Goal: Information Seeking & Learning: Learn about a topic

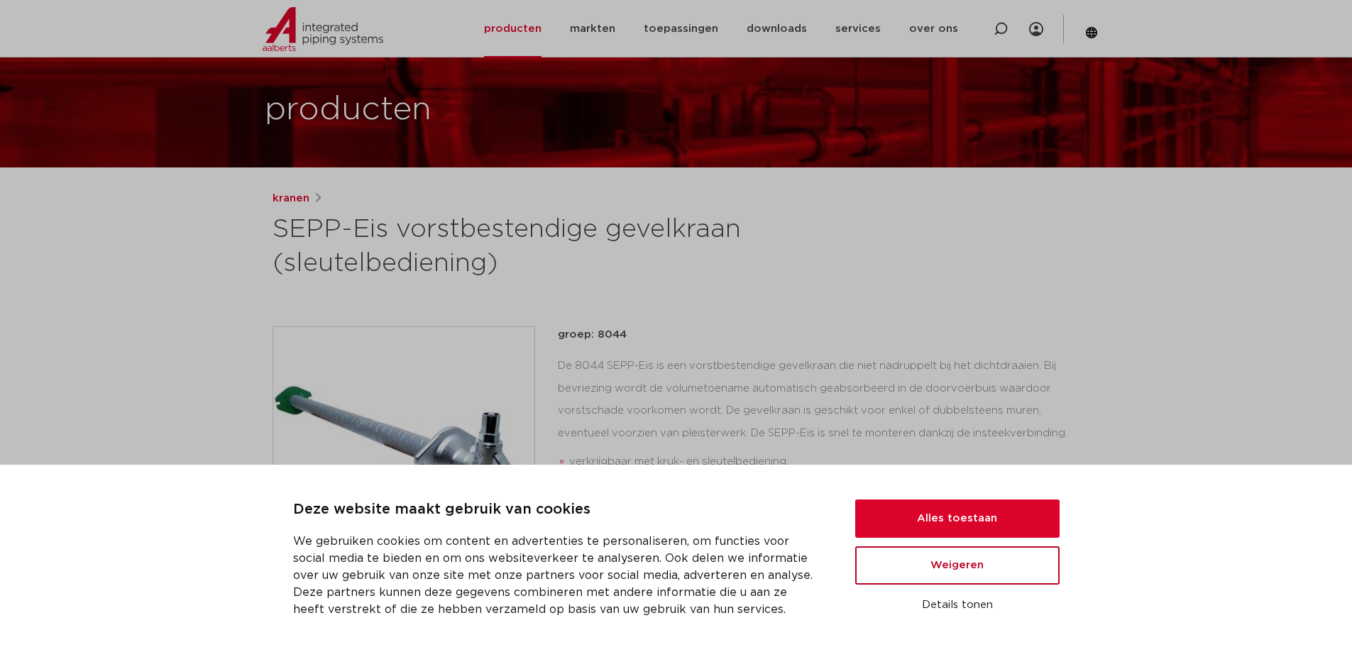
click at [964, 570] on button "Weigeren" at bounding box center [957, 566] width 204 height 38
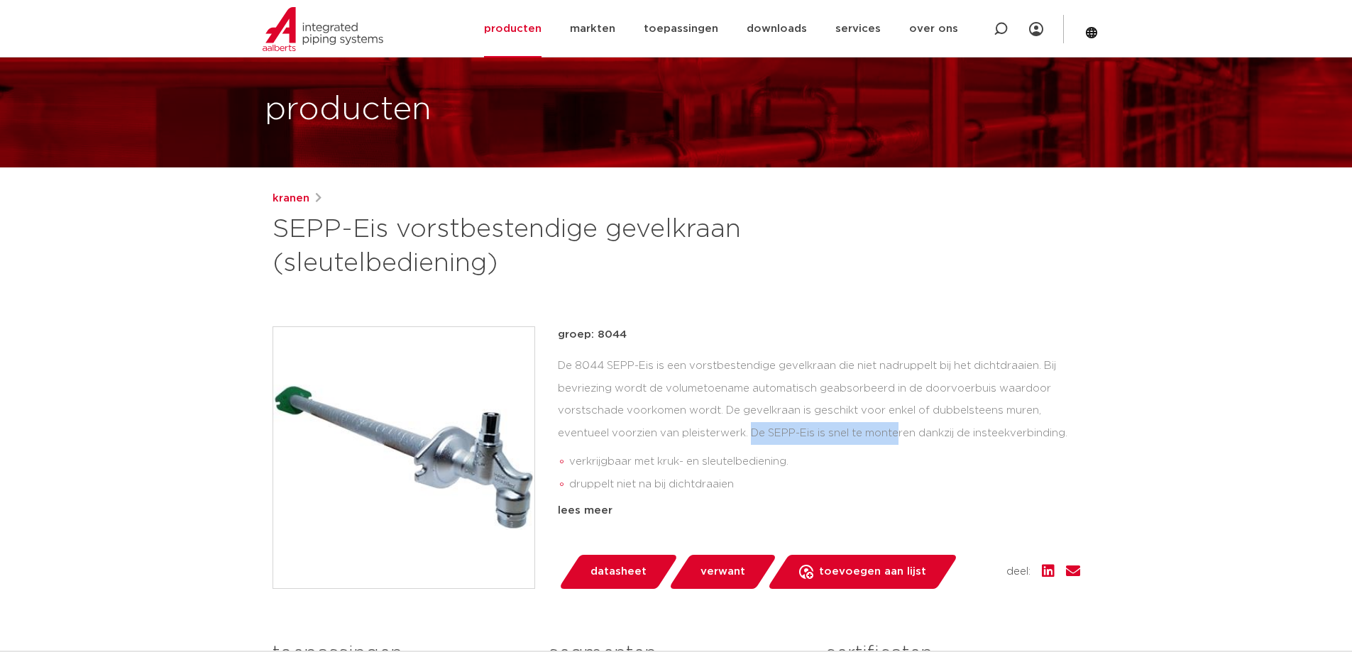
drag, startPoint x: 645, startPoint y: 432, endPoint x: 799, endPoint y: 432, distance: 154.0
click at [799, 432] on div "De 8044 SEPP-Eis is een vorstbestendige gevelkraan die niet nadruppelt bij het …" at bounding box center [819, 426] width 522 height 142
drag, startPoint x: 825, startPoint y: 434, endPoint x: 865, endPoint y: 439, distance: 40.1
click at [865, 439] on div "De 8044 SEPP-Eis is een vorstbestendige gevelkraan die niet nadruppelt bij het …" at bounding box center [819, 426] width 522 height 142
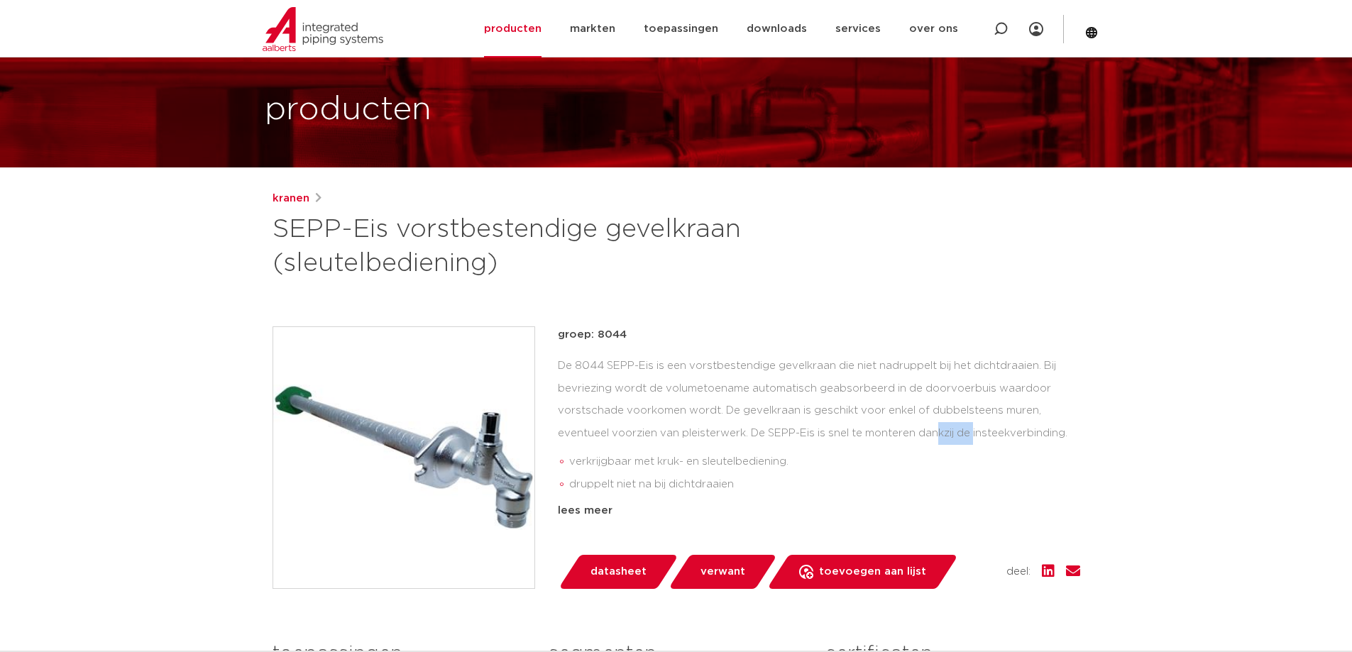
click at [865, 439] on div "De 8044 SEPP-Eis is een vorstbestendige gevelkraan die niet nadruppelt bij het …" at bounding box center [819, 426] width 522 height 142
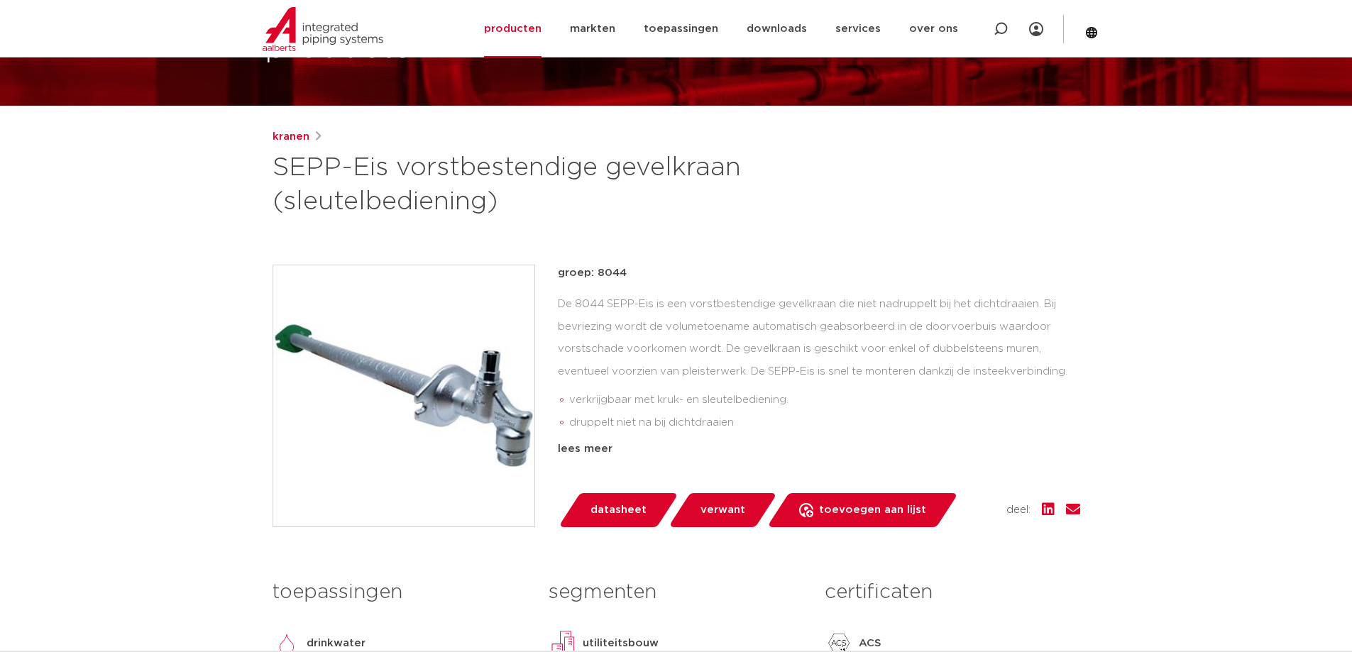
scroll to position [131, 0]
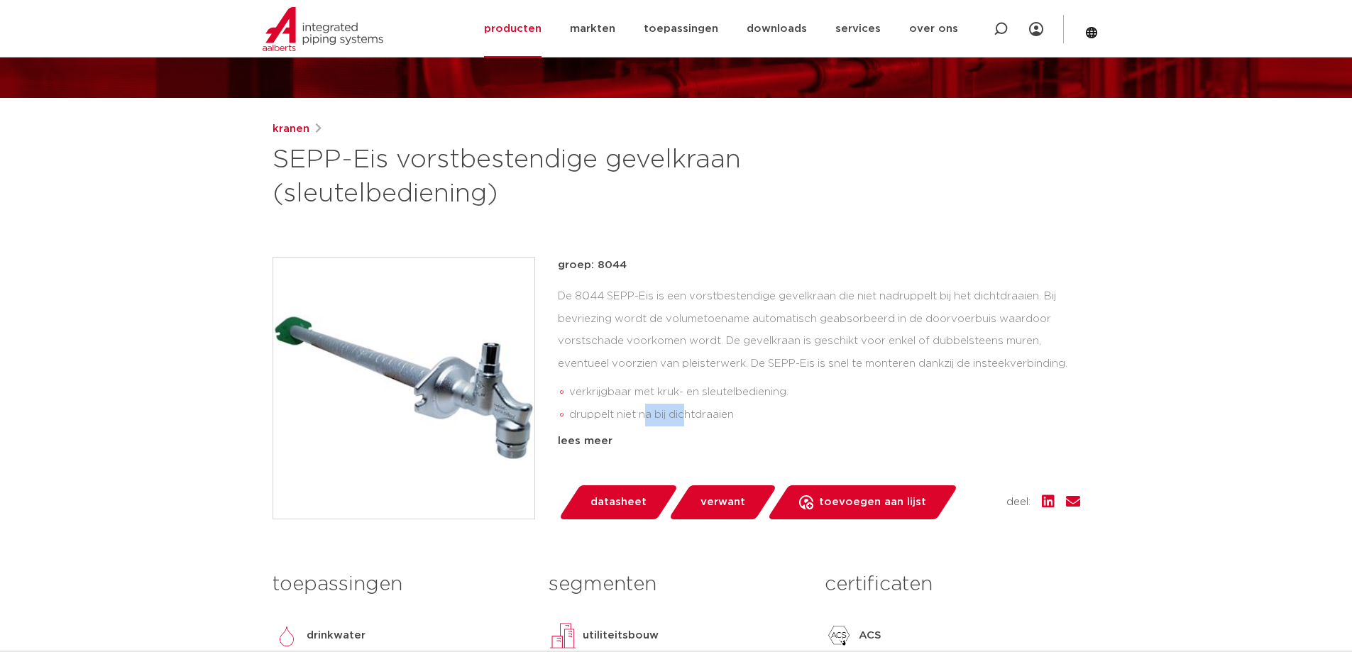
drag, startPoint x: 645, startPoint y: 407, endPoint x: 688, endPoint y: 407, distance: 43.3
click at [688, 407] on li "druppelt niet na bij dichtdraaien" at bounding box center [824, 415] width 511 height 23
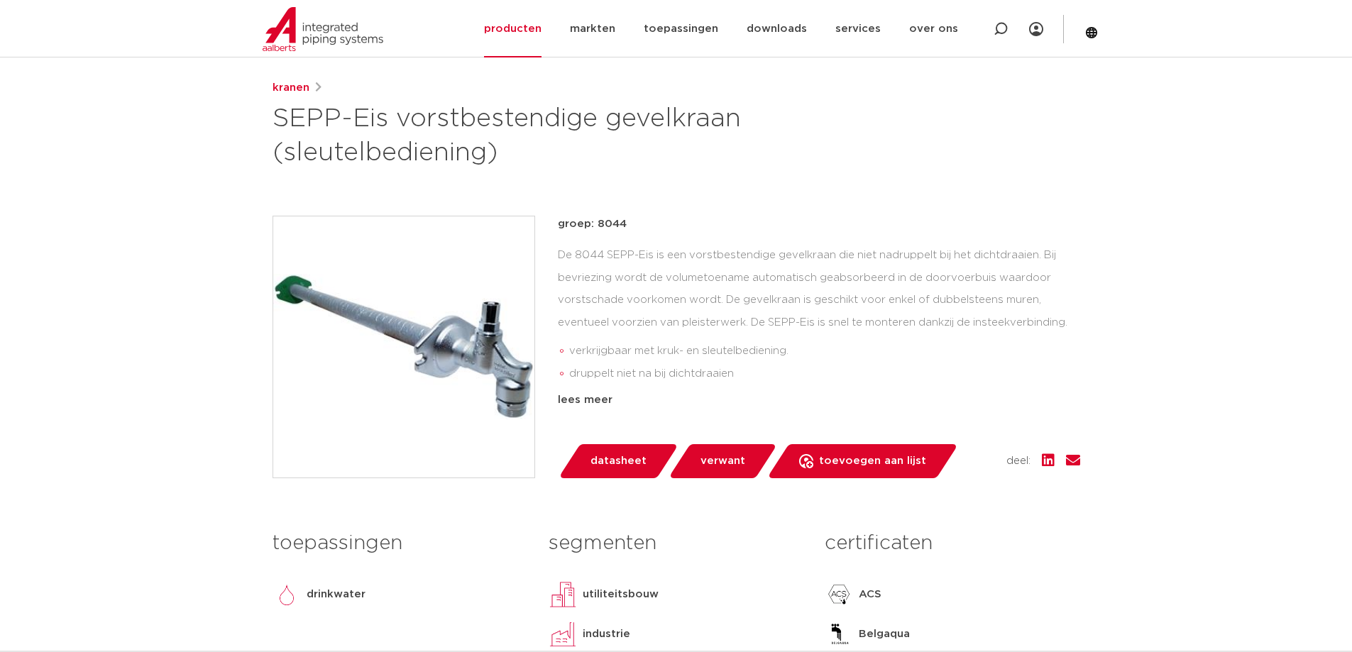
scroll to position [131, 0]
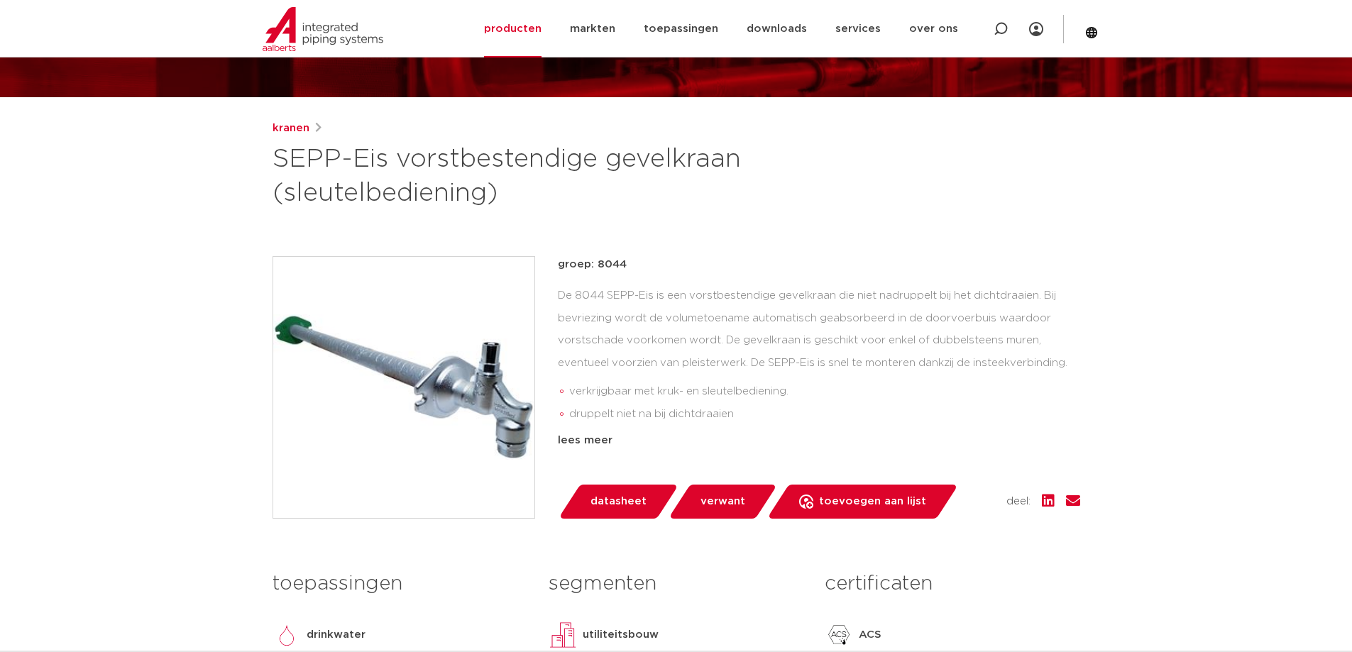
click at [640, 324] on div "De 8044 SEPP-Eis is een vorstbestendige gevelkraan die niet nadruppelt bij het …" at bounding box center [819, 356] width 522 height 142
drag, startPoint x: 635, startPoint y: 332, endPoint x: 738, endPoint y: 336, distance: 102.3
click at [738, 336] on div "De 8044 SEPP-Eis is een vorstbestendige gevelkraan die niet nadruppelt bij het …" at bounding box center [819, 356] width 522 height 142
